Goal: Information Seeking & Learning: Learn about a topic

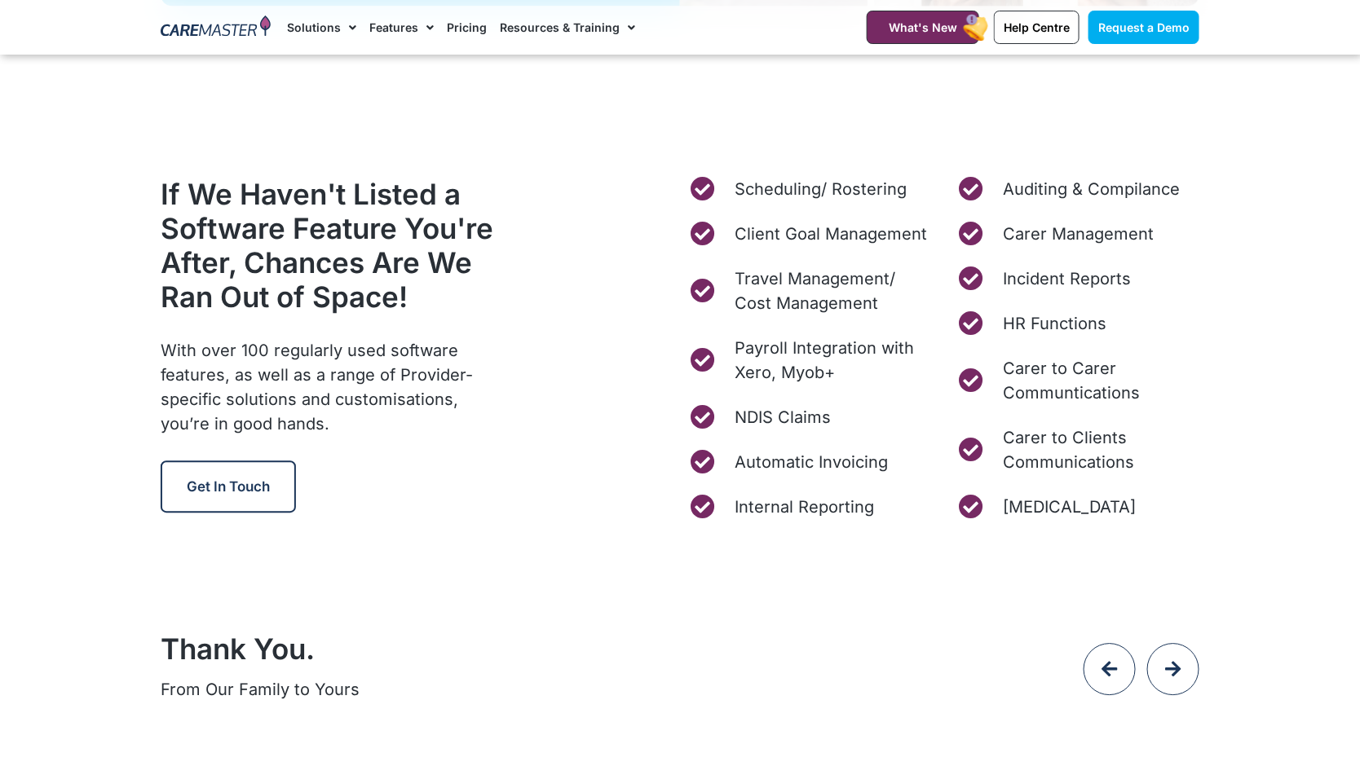
scroll to position [6259, 0]
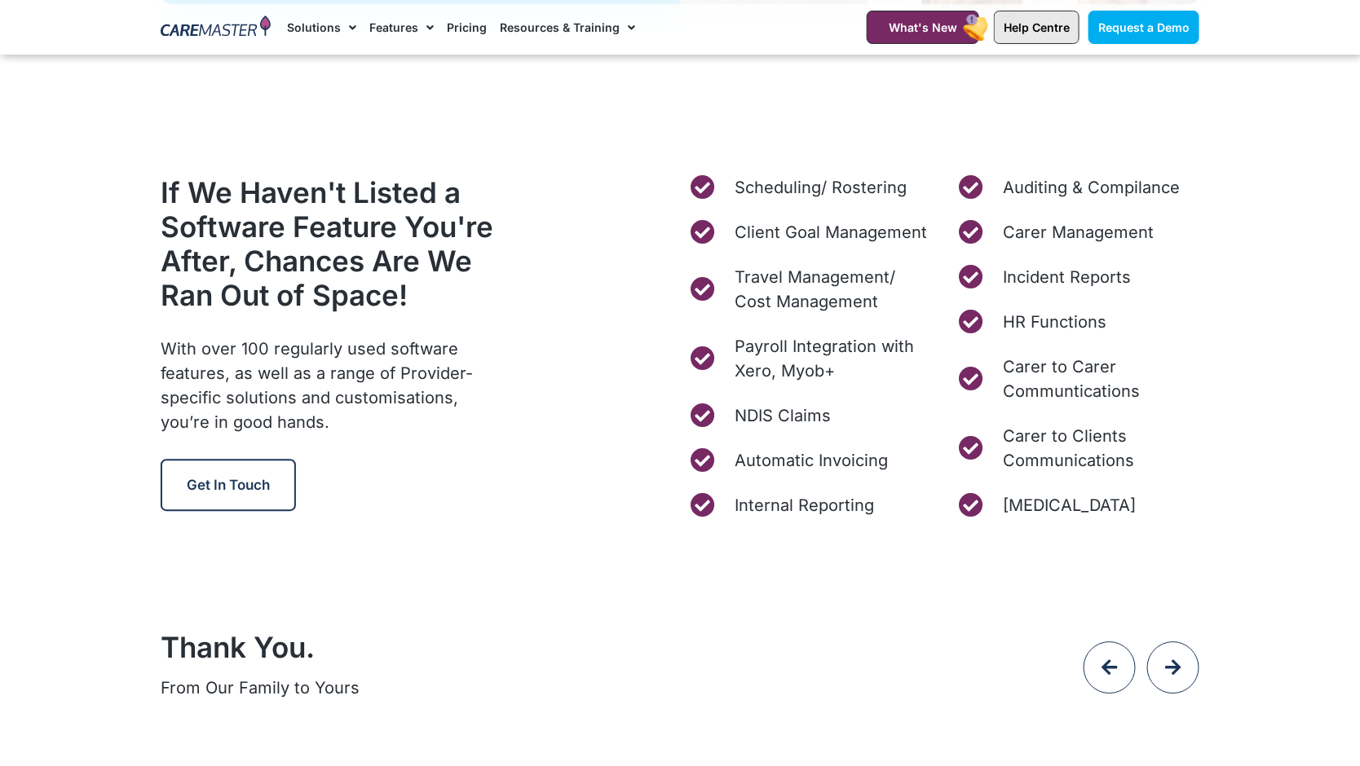
click at [1031, 21] on span "Help Centre" at bounding box center [1037, 27] width 66 height 14
